Goal: Transaction & Acquisition: Purchase product/service

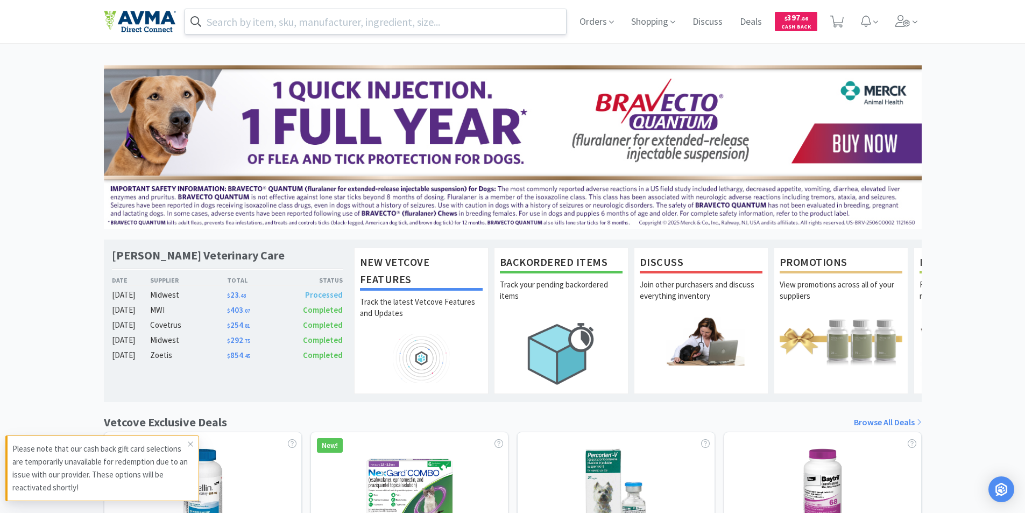
click at [252, 23] on input "text" at bounding box center [376, 21] width 382 height 25
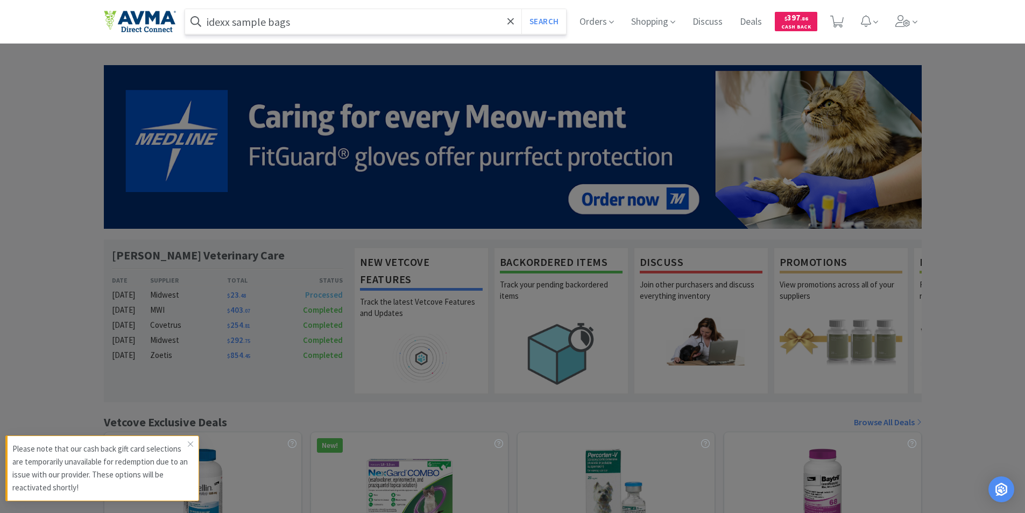
type input "idexx sample bags"
click at [522, 9] on button "Search" at bounding box center [544, 21] width 45 height 25
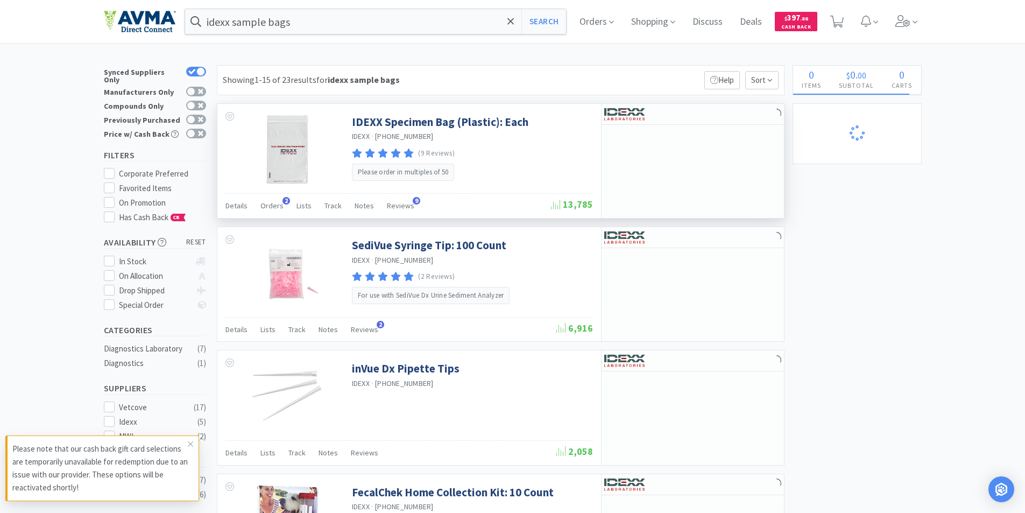
select select "1"
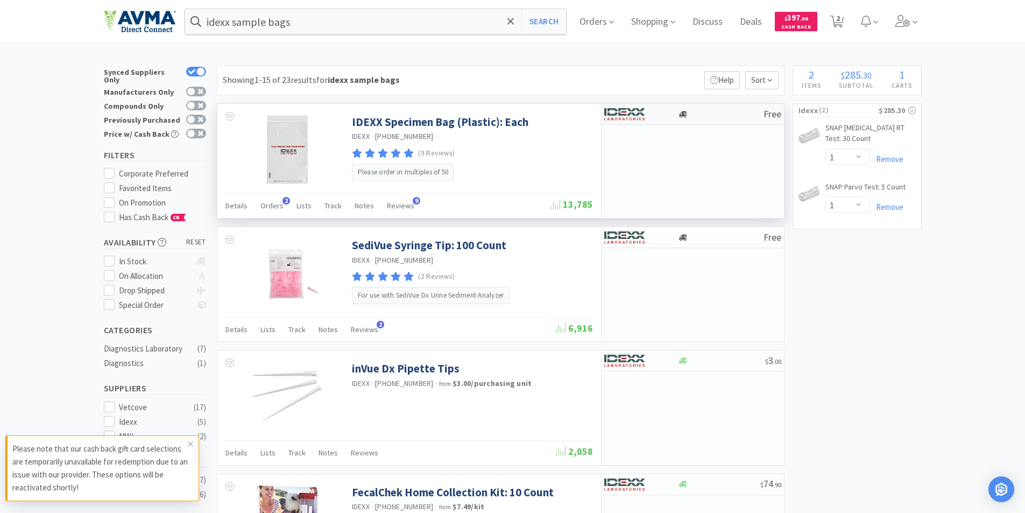
click at [628, 111] on img at bounding box center [624, 114] width 40 height 16
select select "50"
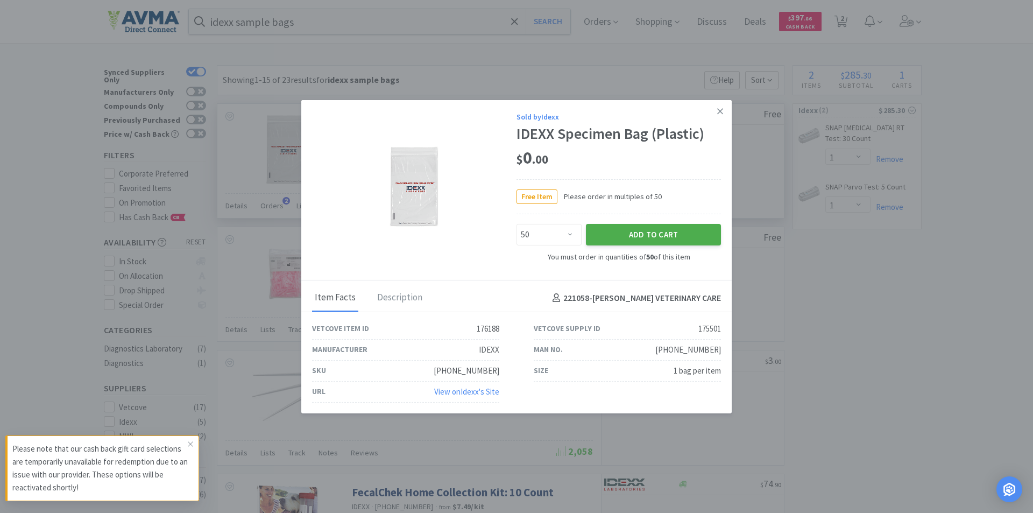
click at [643, 234] on button "Add to Cart" at bounding box center [653, 235] width 135 height 22
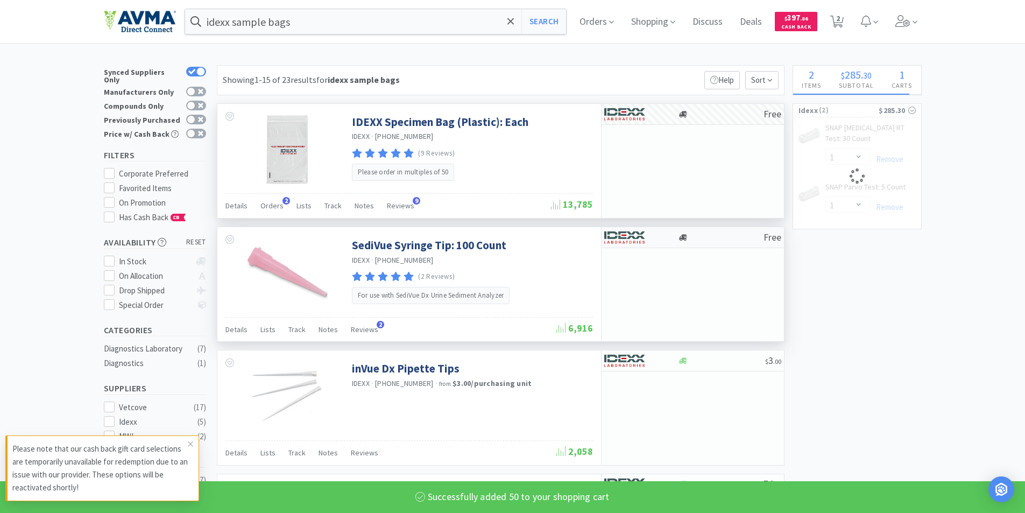
select select "50"
select select "1"
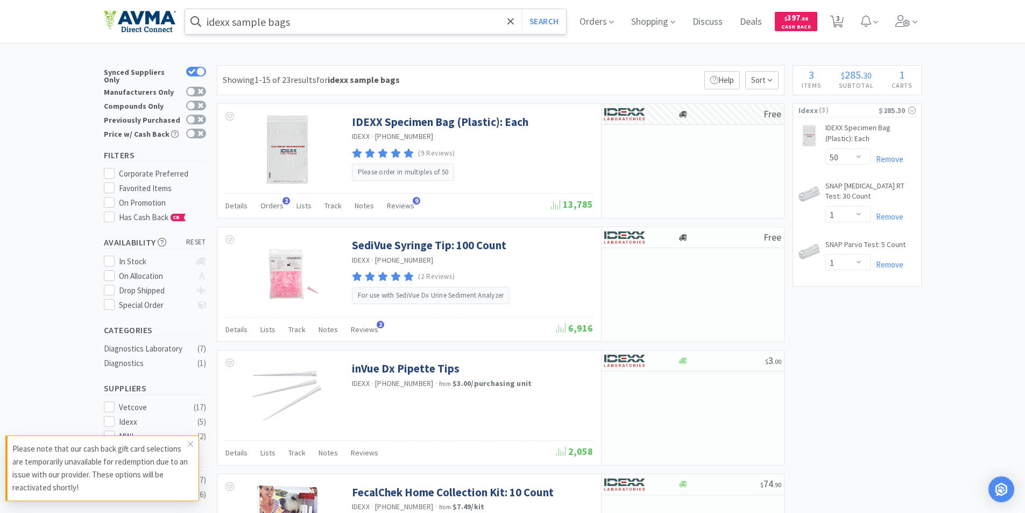
click at [306, 19] on input "idexx sample bags" at bounding box center [376, 21] width 382 height 25
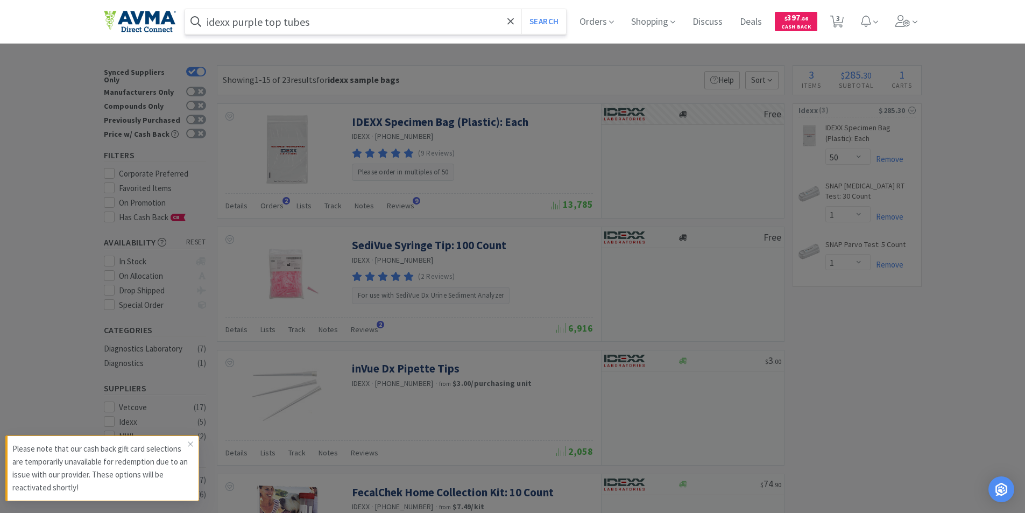
type input "idexx purple top tubes"
click at [522, 9] on button "Search" at bounding box center [544, 21] width 45 height 25
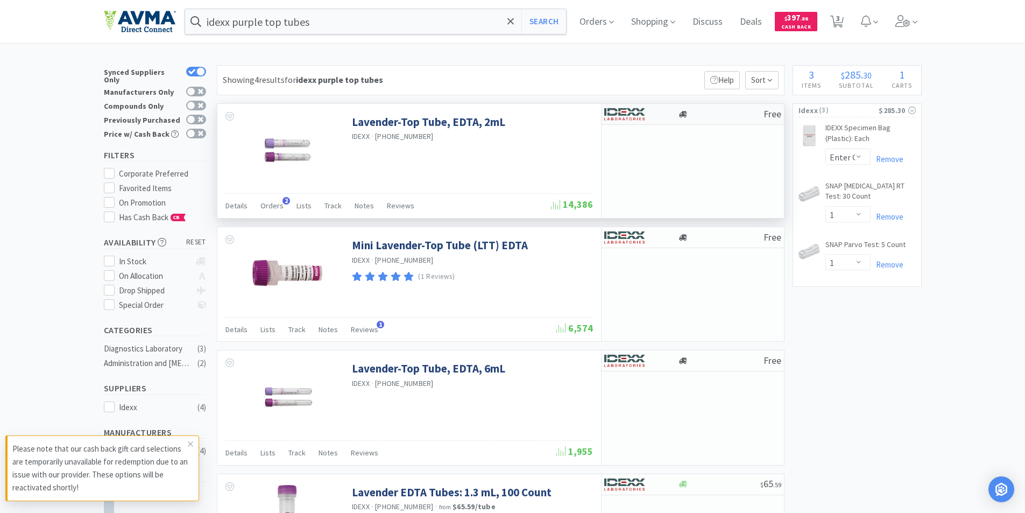
click at [624, 111] on img at bounding box center [624, 114] width 40 height 16
select select "1"
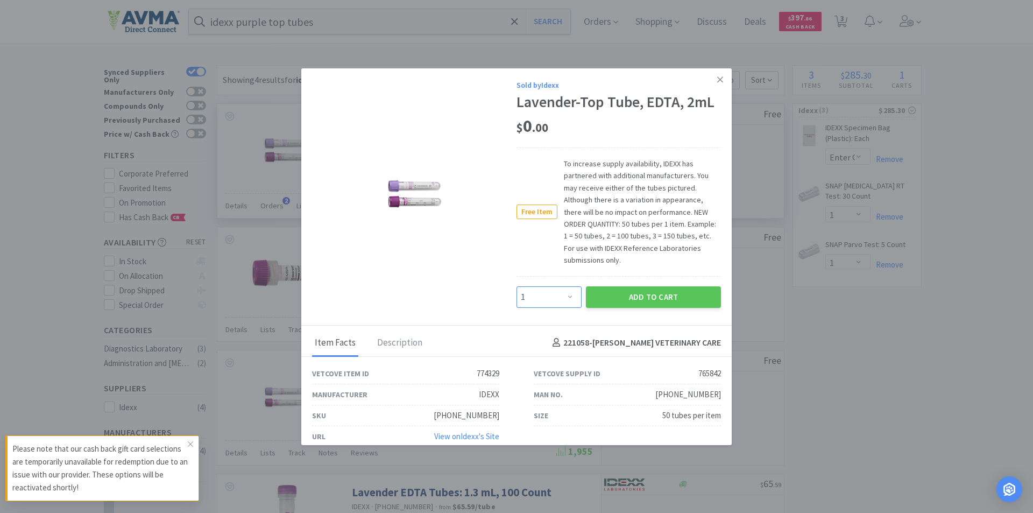
click at [567, 298] on select "Enter Quantity 1 2 3 4 5 6 7 8 9 10 11 12 13 14 15 16 17 18 19 20 Enter Quantity" at bounding box center [549, 297] width 65 height 22
click at [533, 297] on select "Enter Quantity 1 2 3 4 5 6 7 8 9 10 11 12 13 14 15 16 17 18 19 20 Enter Quantity" at bounding box center [549, 297] width 65 height 22
click at [524, 299] on select "Enter Quantity 1 2 3 4 5 6 7 8 9 10 11 12 13 14 15 16 17 18 19 20 Enter Quantity" at bounding box center [549, 297] width 65 height 22
click at [519, 298] on select "Enter Quantity 1 2 3 4 5 6 7 8 9 10 11 12 13 14 15 16 17 18 19 20 Enter Quantity" at bounding box center [549, 297] width 65 height 22
click at [531, 298] on select "Enter Quantity 1 2 3 4 5 6 7 8 9 10 11 12 13 14 15 16 17 18 19 20 Enter Quantity" at bounding box center [549, 297] width 65 height 22
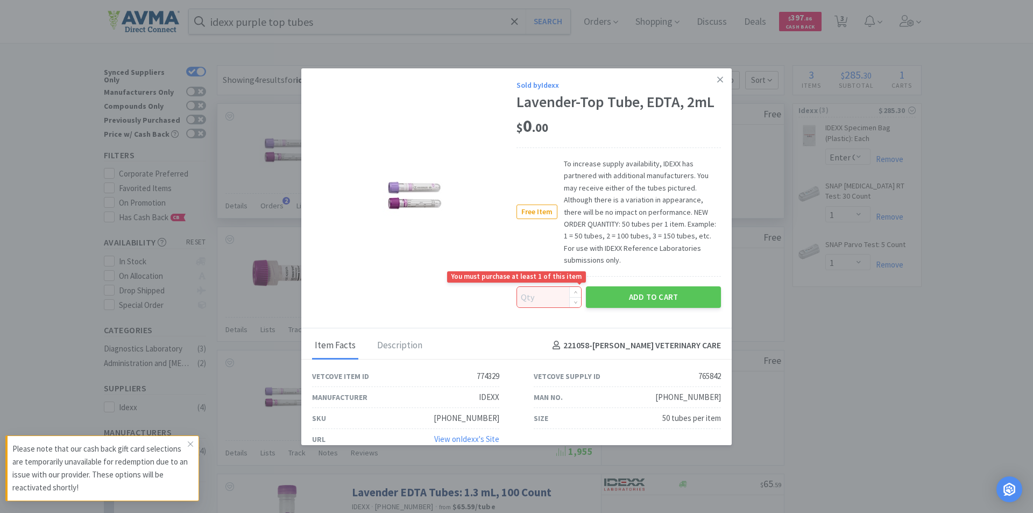
click at [538, 302] on input at bounding box center [549, 297] width 64 height 20
drag, startPoint x: 537, startPoint y: 299, endPoint x: 489, endPoint y: 302, distance: 48.0
click at [489, 302] on div "Sold by Idexx Lavender-Top Tube, EDTA, 2mL $ 0 . 00 Free Item To increase suppl…" at bounding box center [516, 198] width 431 height 260
type input "1"
click at [634, 294] on button "Add to Cart" at bounding box center [653, 297] width 135 height 22
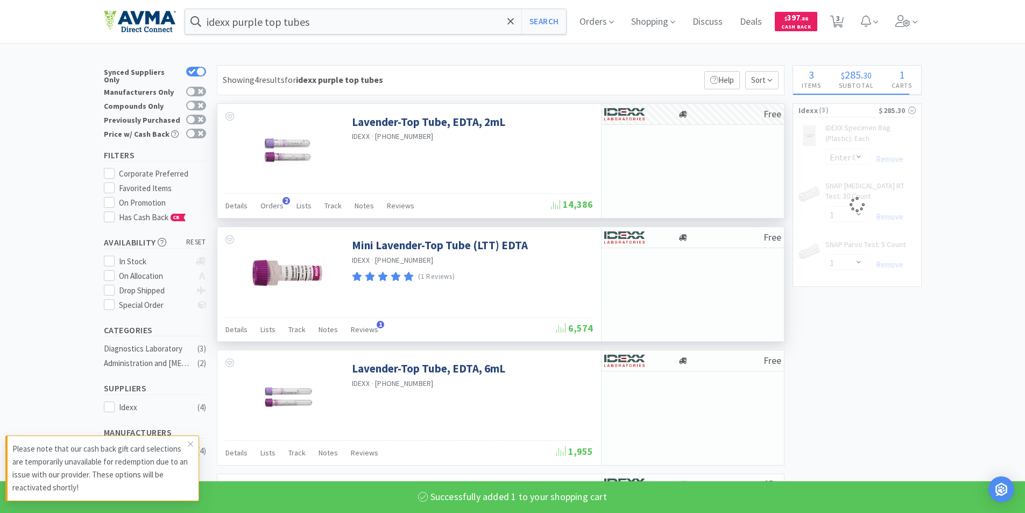
select select "1"
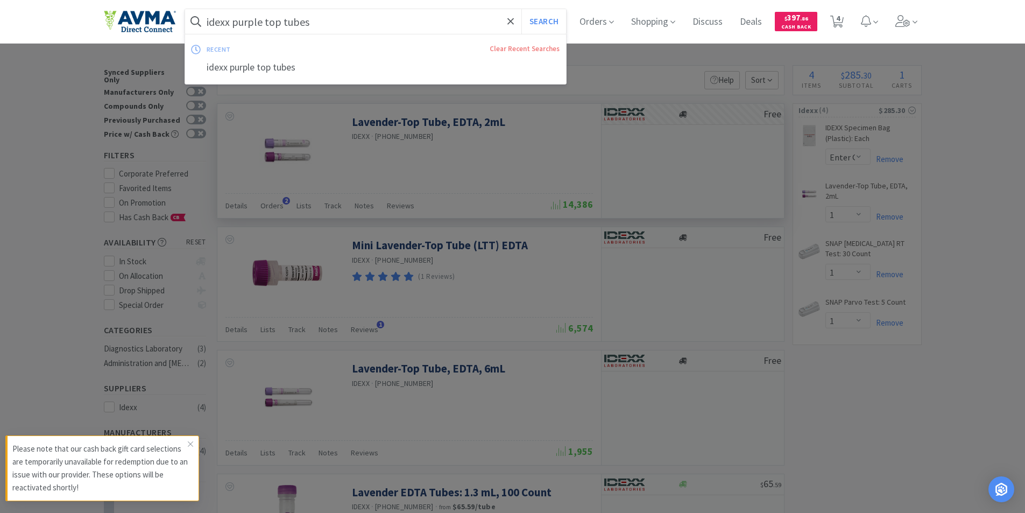
click at [250, 21] on input "idexx purple top tubes" at bounding box center [376, 21] width 382 height 25
click at [237, 24] on input "idexx purple top tubes" at bounding box center [376, 21] width 382 height 25
drag, startPoint x: 237, startPoint y: 24, endPoint x: 361, endPoint y: 30, distance: 123.4
click at [360, 31] on input "idexx purple top tubes" at bounding box center [376, 21] width 382 height 25
click at [336, 20] on input "idexx purple top tubes" at bounding box center [376, 21] width 382 height 25
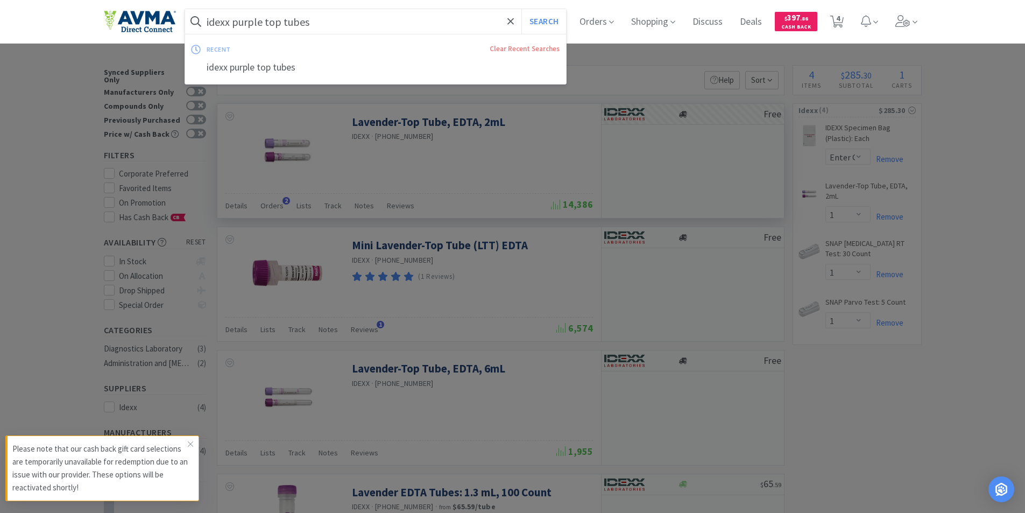
drag, startPoint x: 327, startPoint y: 21, endPoint x: 236, endPoint y: 21, distance: 90.4
click at [236, 21] on input "idexx purple top tubes" at bounding box center [376, 21] width 382 height 25
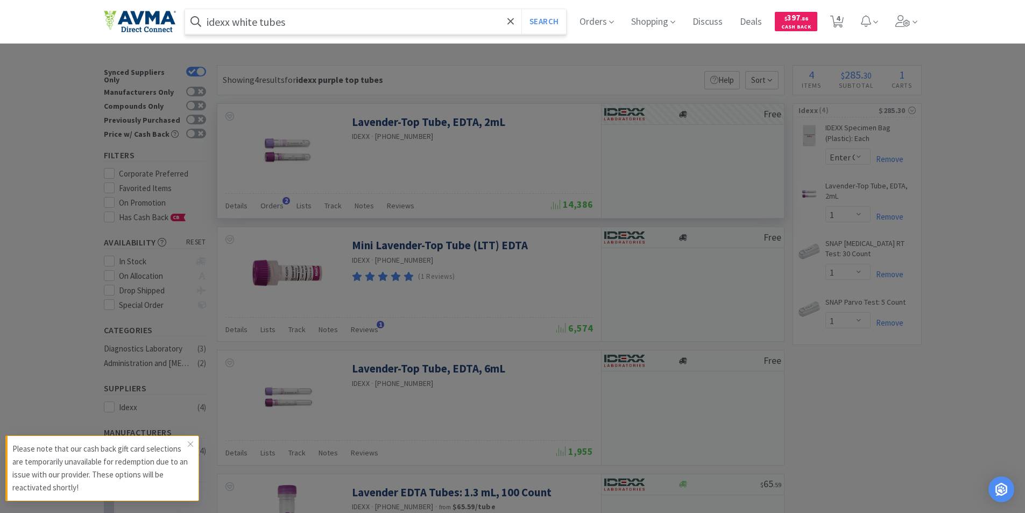
type input "idexx white tubes"
click at [522, 9] on button "Search" at bounding box center [544, 21] width 45 height 25
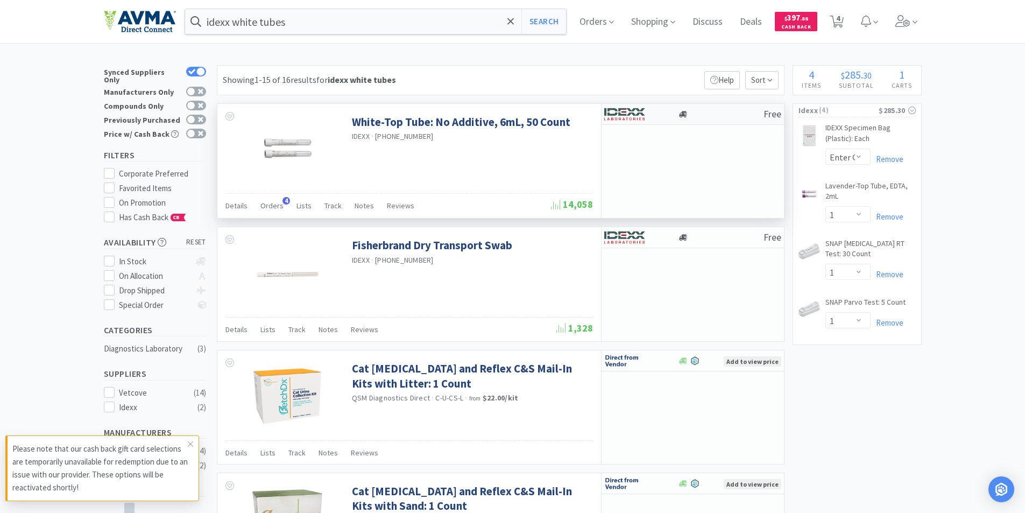
click at [628, 110] on img at bounding box center [624, 114] width 40 height 16
select select "1"
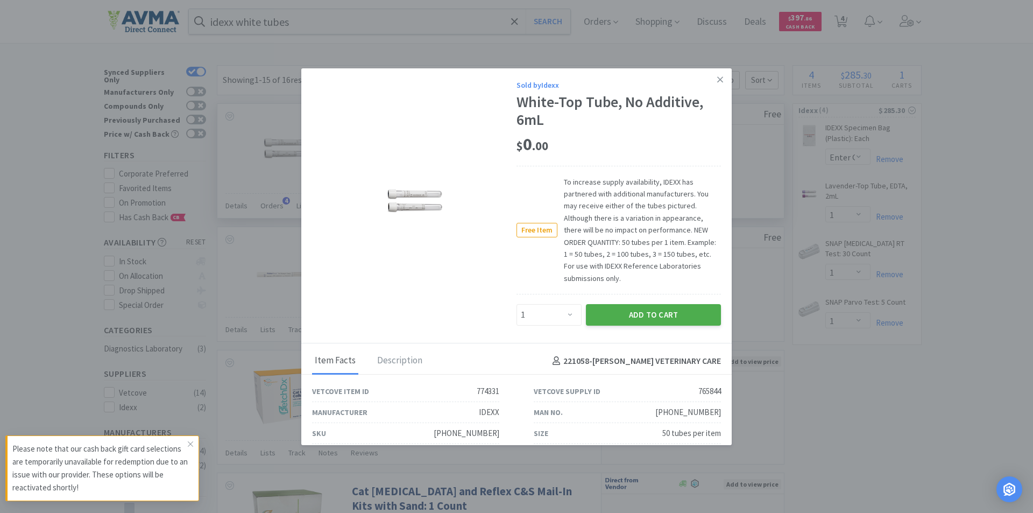
click at [637, 312] on button "Add to Cart" at bounding box center [653, 315] width 135 height 22
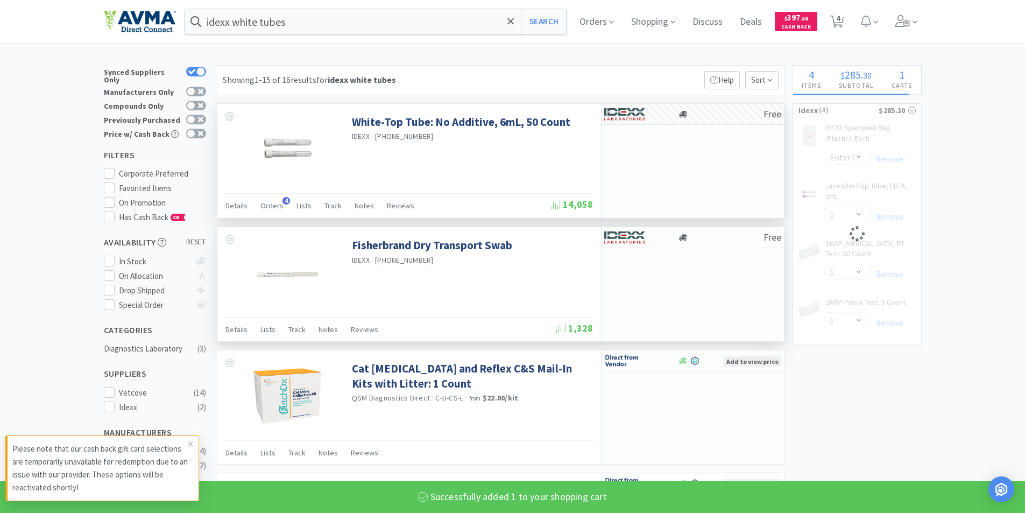
select select "1"
